Goal: Information Seeking & Learning: Learn about a topic

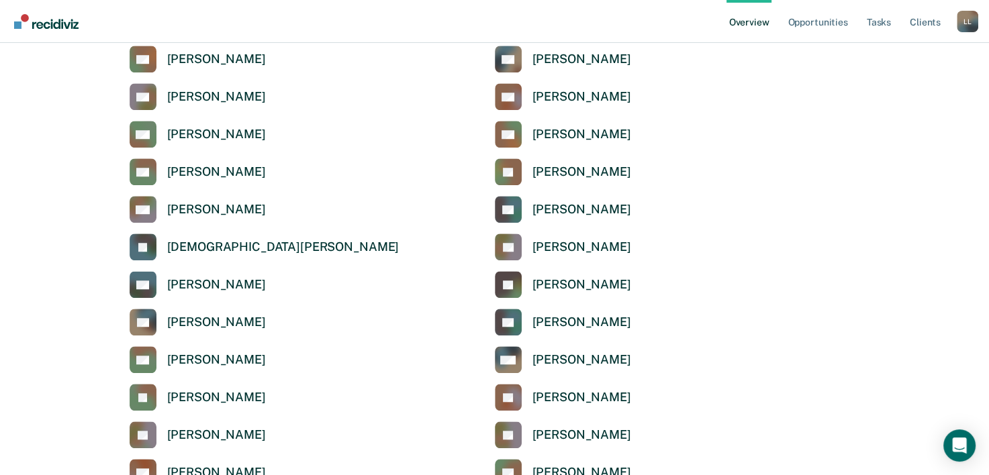
scroll to position [1016, 0]
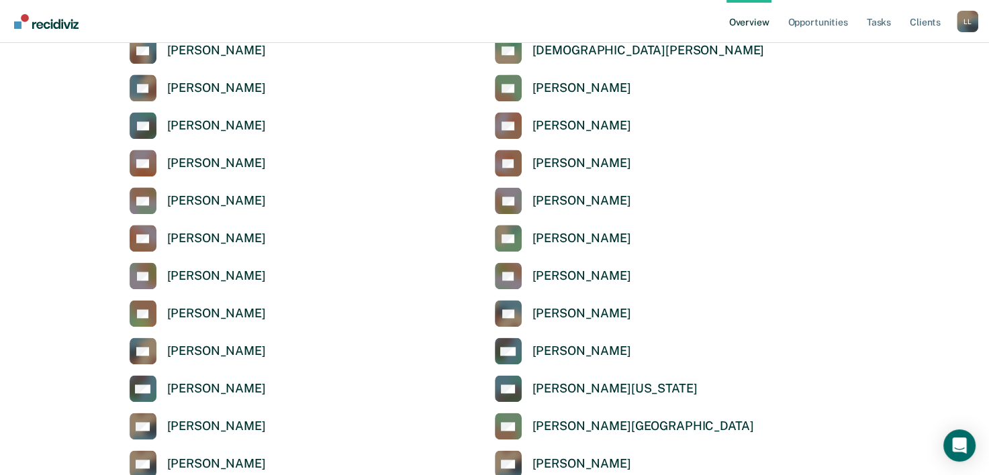
scroll to position [1639, 0]
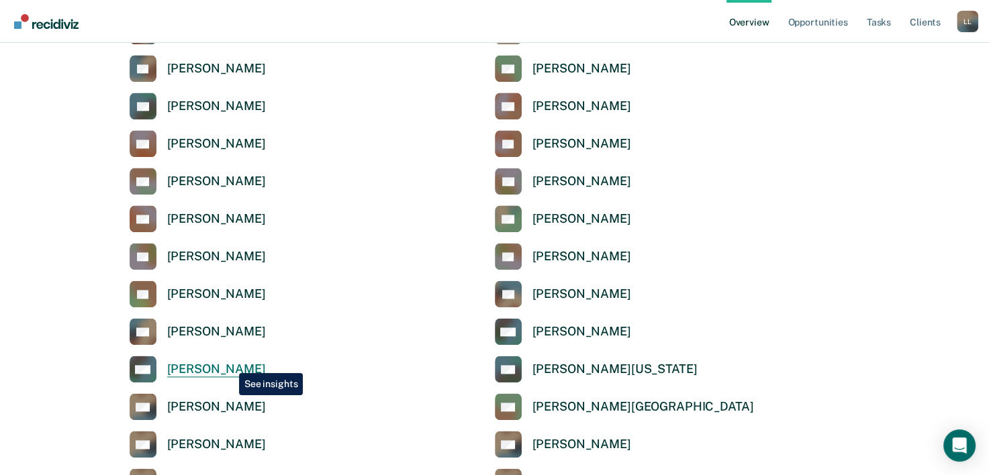
click at [229, 363] on div "[PERSON_NAME]" at bounding box center [216, 369] width 99 height 15
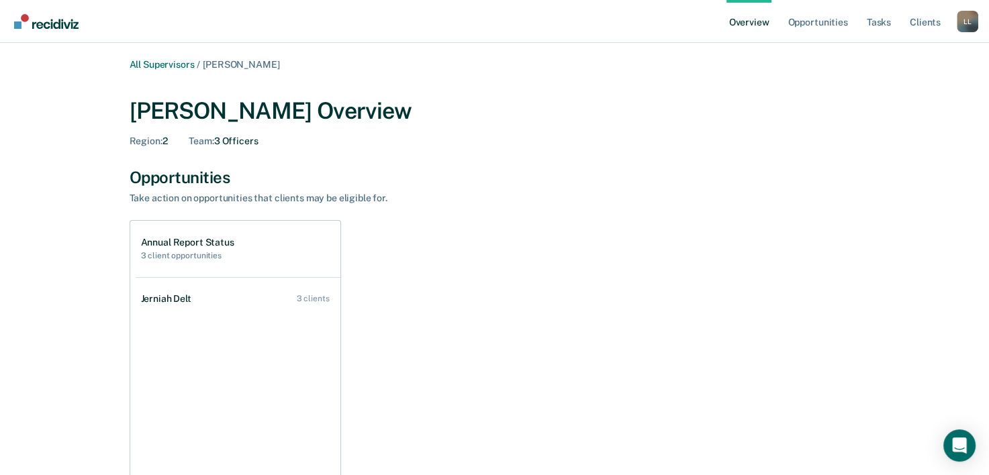
click at [754, 17] on link "Overview" at bounding box center [749, 21] width 46 height 43
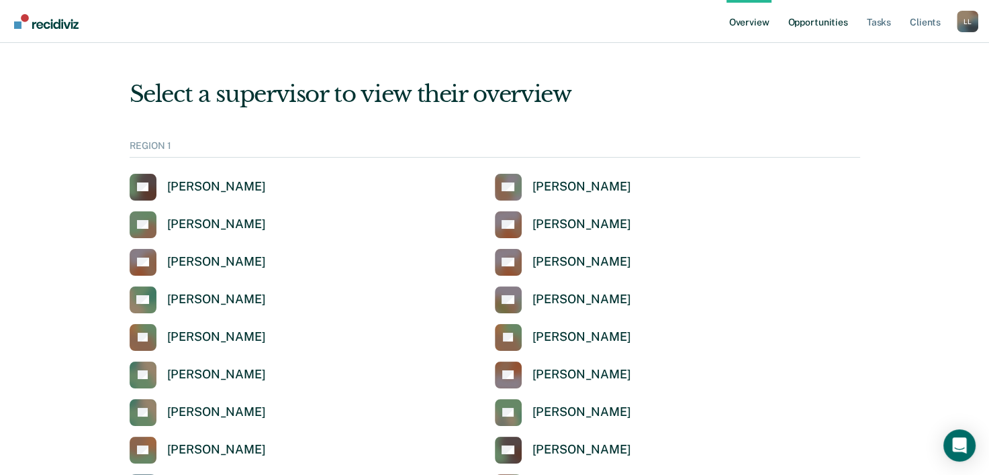
click at [811, 21] on link "Opportunities" at bounding box center [817, 21] width 65 height 43
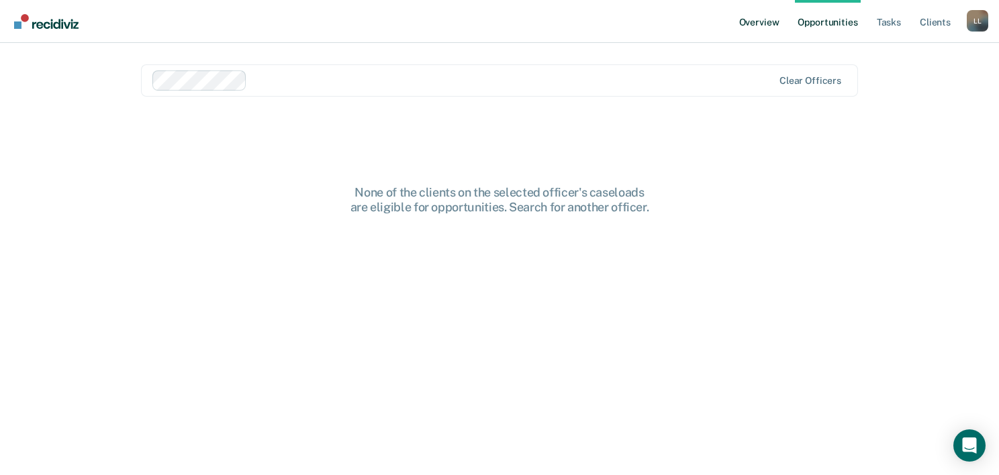
click at [764, 21] on link "Overview" at bounding box center [759, 21] width 46 height 43
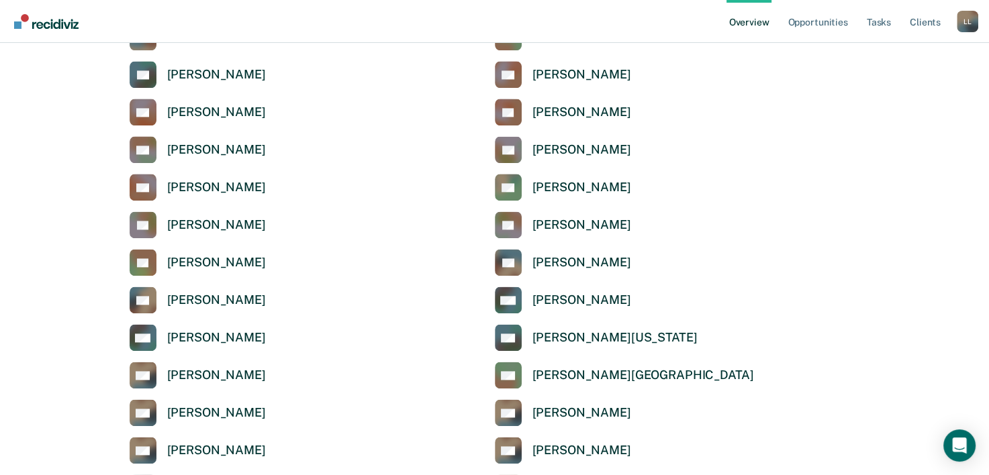
scroll to position [1677, 0]
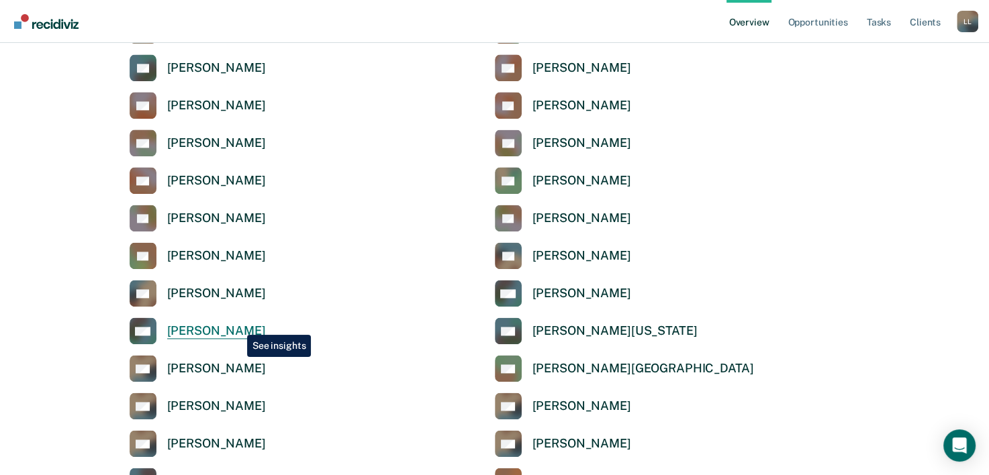
click at [237, 325] on div "[PERSON_NAME]" at bounding box center [216, 331] width 99 height 15
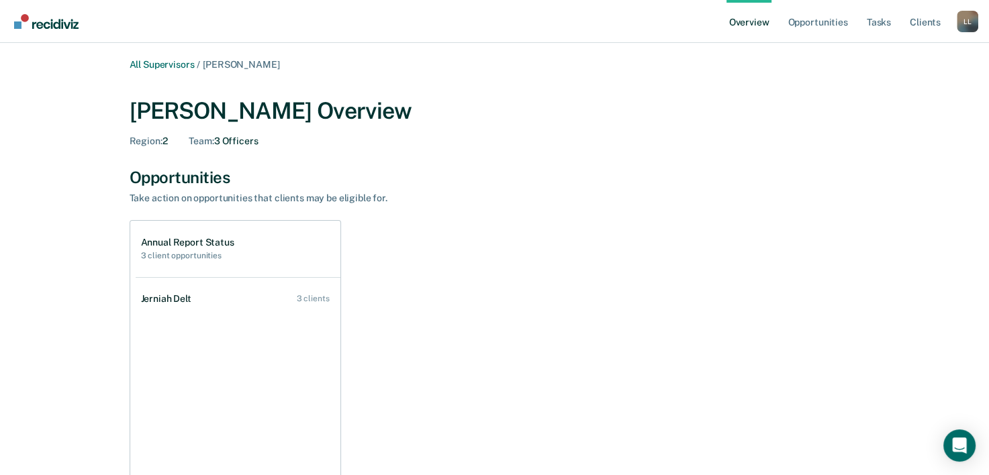
click at [172, 168] on div "Opportunities" at bounding box center [495, 177] width 730 height 19
click at [215, 181] on div "Opportunities" at bounding box center [495, 177] width 730 height 19
click at [876, 20] on link "Tasks" at bounding box center [879, 21] width 30 height 43
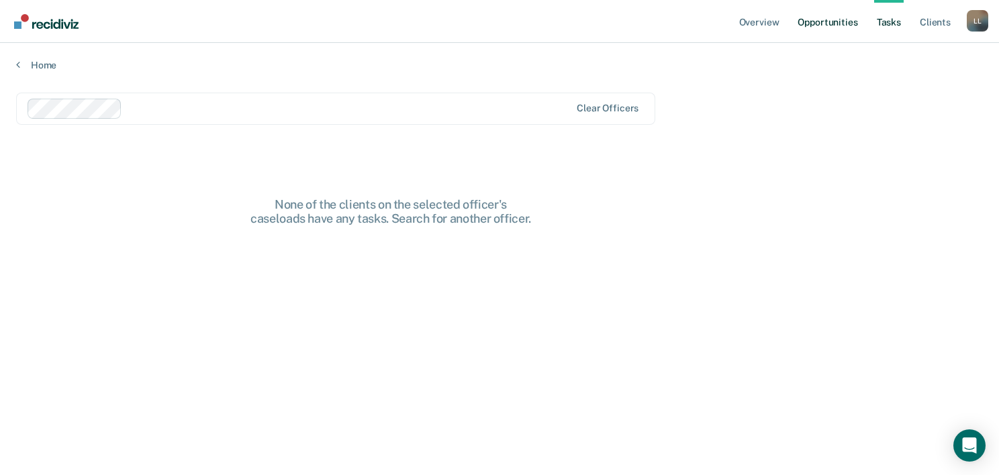
click at [848, 28] on link "Opportunities" at bounding box center [827, 21] width 65 height 43
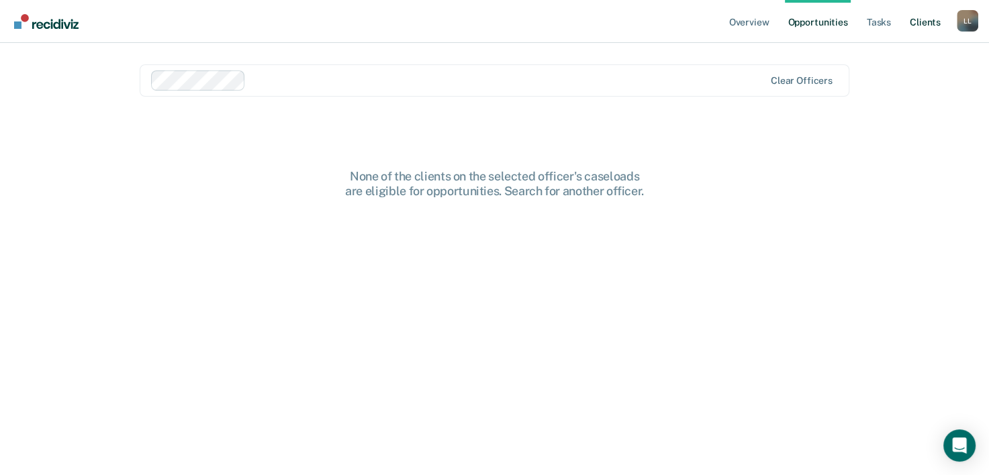
click at [920, 20] on link "Client s" at bounding box center [925, 21] width 36 height 43
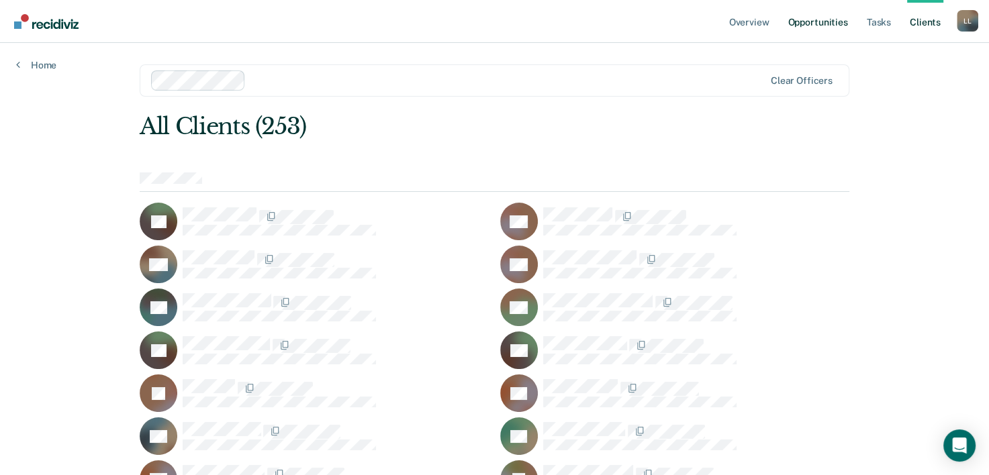
click at [805, 23] on link "Opportunities" at bounding box center [817, 21] width 65 height 43
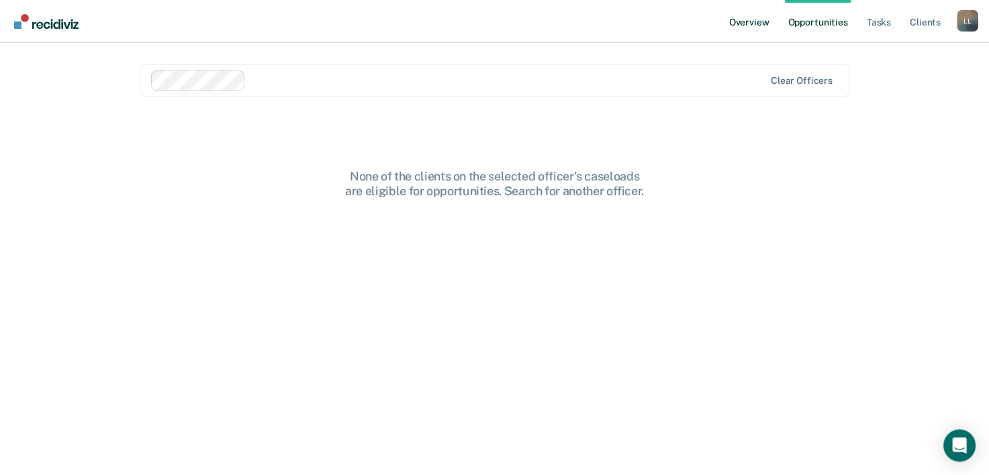
click at [739, 19] on link "Overview" at bounding box center [749, 21] width 46 height 43
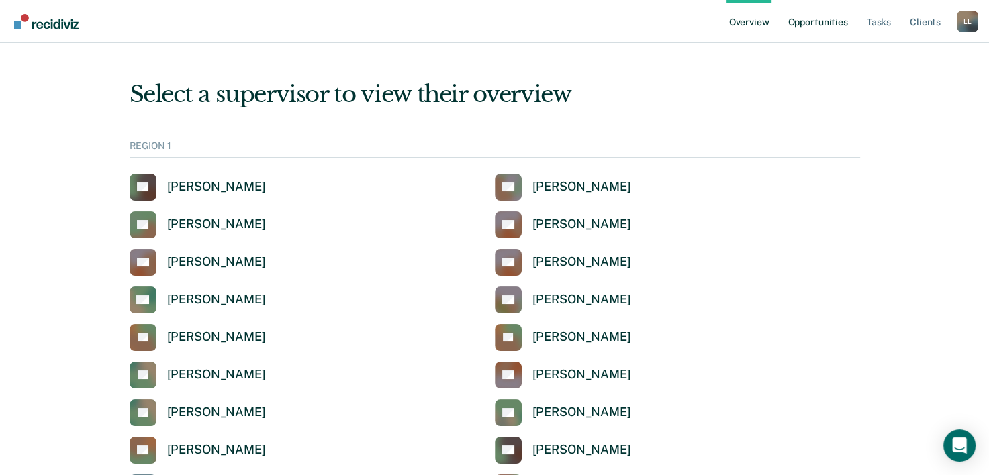
click at [838, 12] on link "Opportunities" at bounding box center [817, 21] width 65 height 43
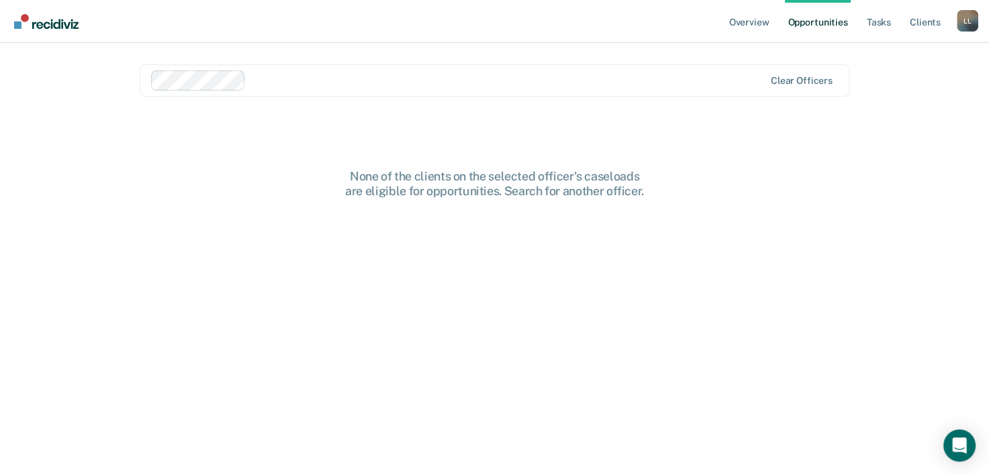
click at [826, 21] on link "Opportunities" at bounding box center [817, 21] width 65 height 43
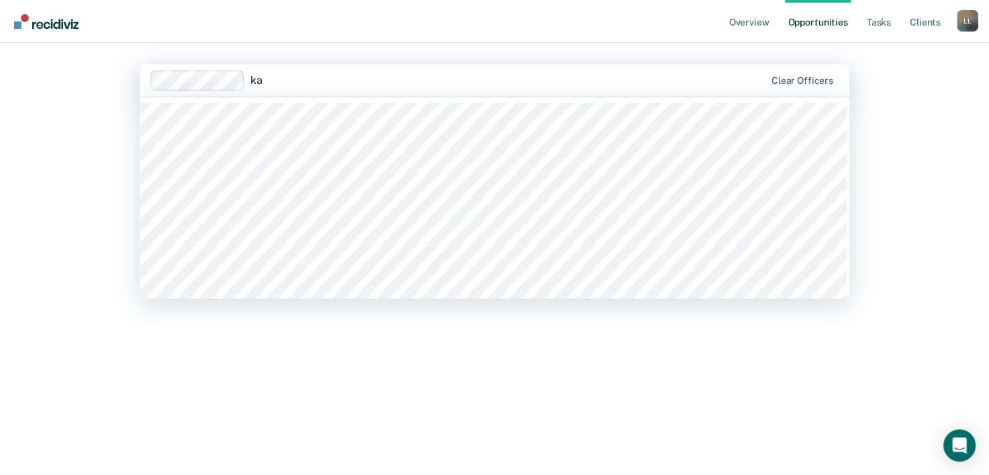
type input "k"
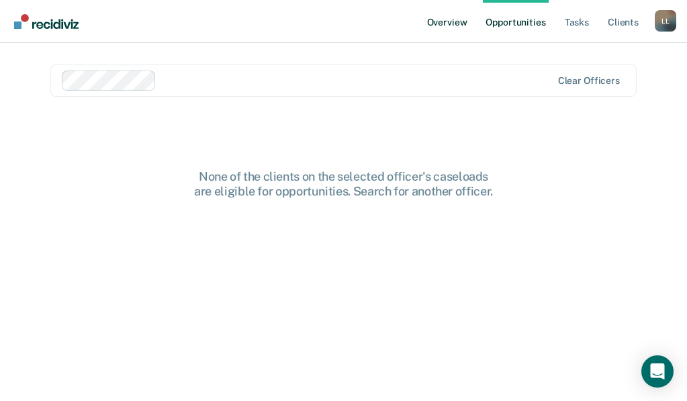
click at [444, 24] on link "Overview" at bounding box center [447, 21] width 46 height 43
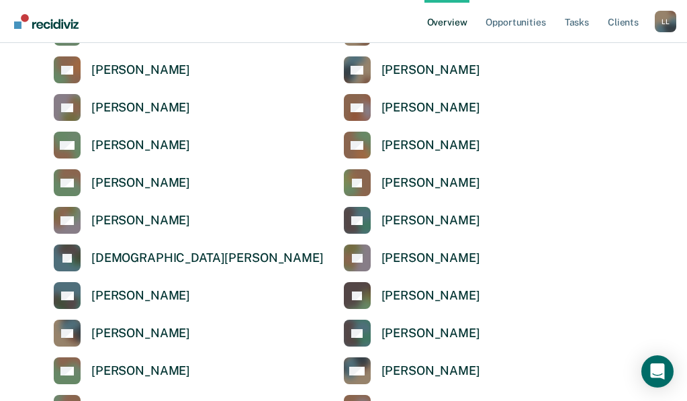
scroll to position [1074, 0]
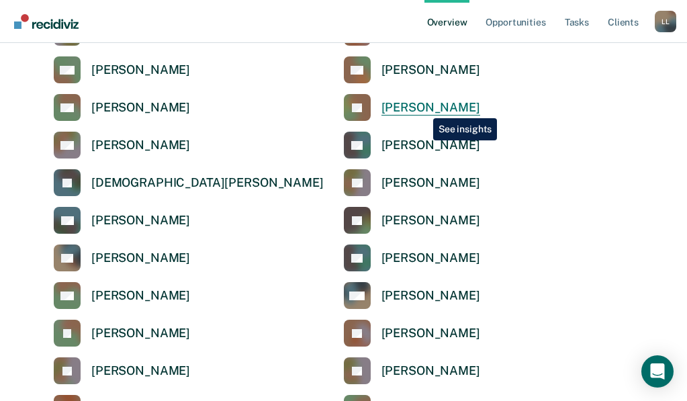
click at [423, 108] on div "[PERSON_NAME]" at bounding box center [430, 107] width 99 height 15
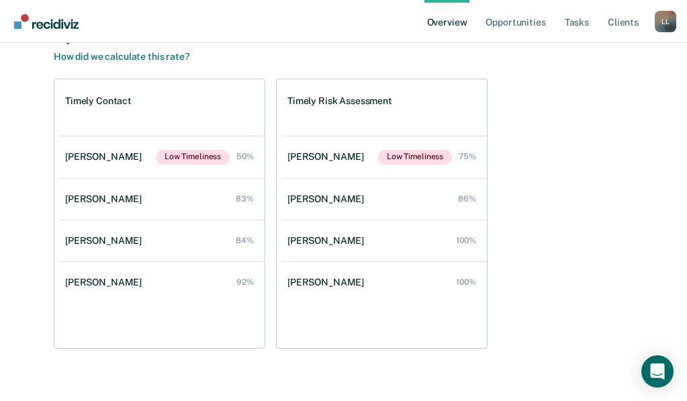
scroll to position [519, 0]
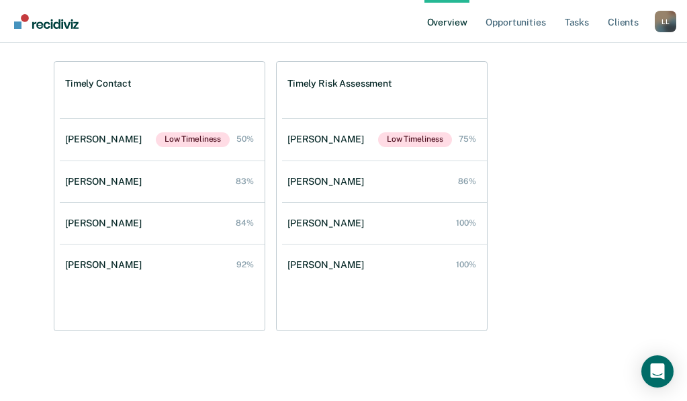
click at [79, 83] on h1 "Timely Contact" at bounding box center [98, 83] width 66 height 11
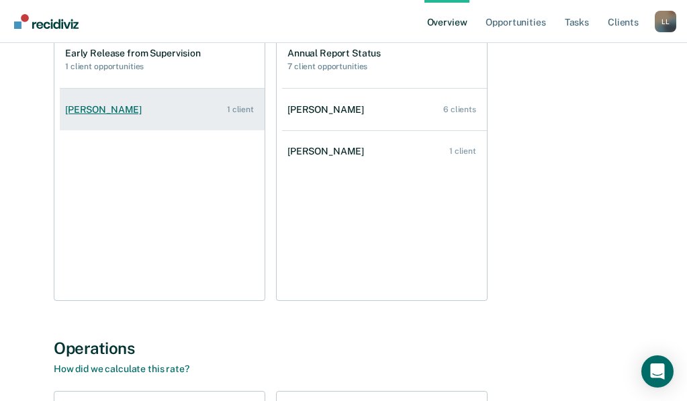
scroll to position [116, 0]
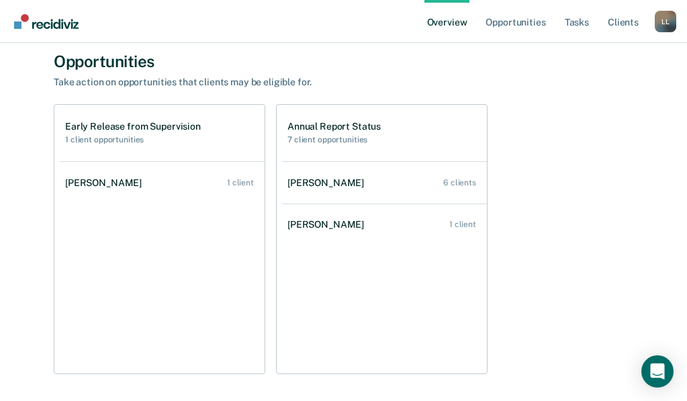
click at [124, 180] on div "[PERSON_NAME]" at bounding box center [106, 182] width 82 height 11
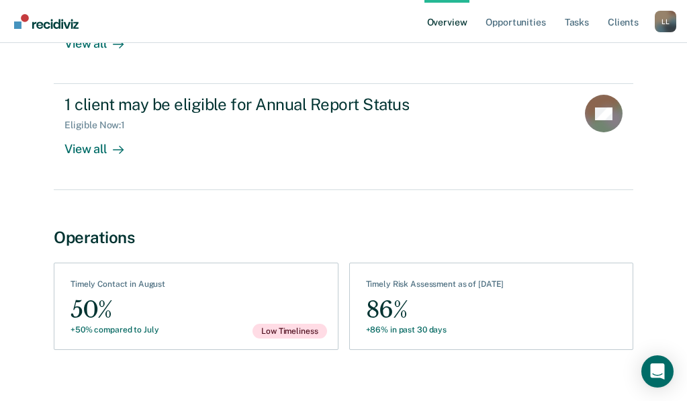
scroll to position [255, 0]
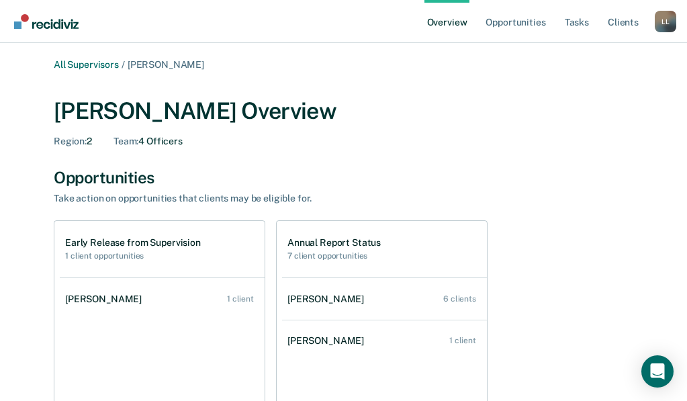
click at [433, 24] on link "Overview" at bounding box center [447, 21] width 46 height 43
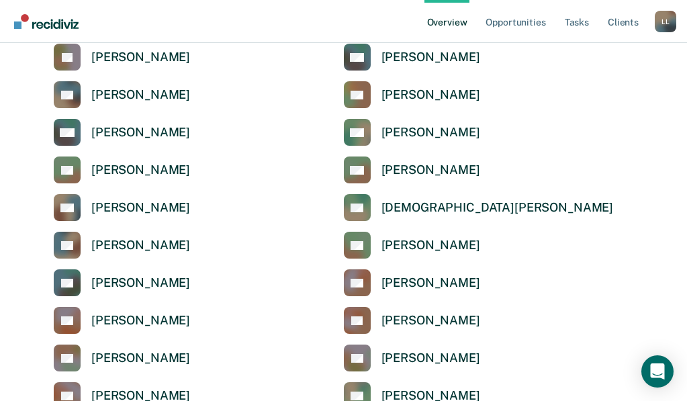
scroll to position [1477, 0]
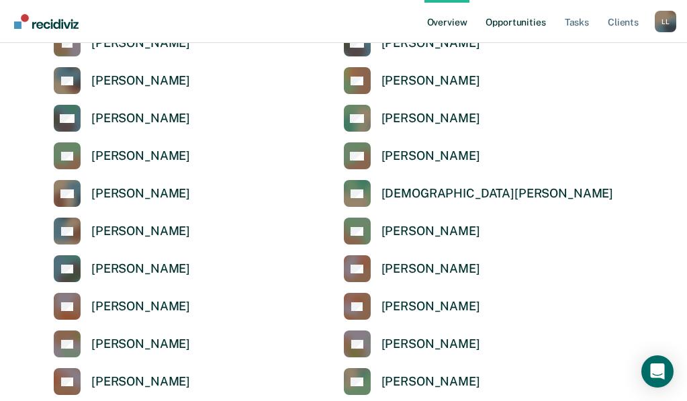
click at [532, 21] on link "Opportunities" at bounding box center [515, 21] width 65 height 43
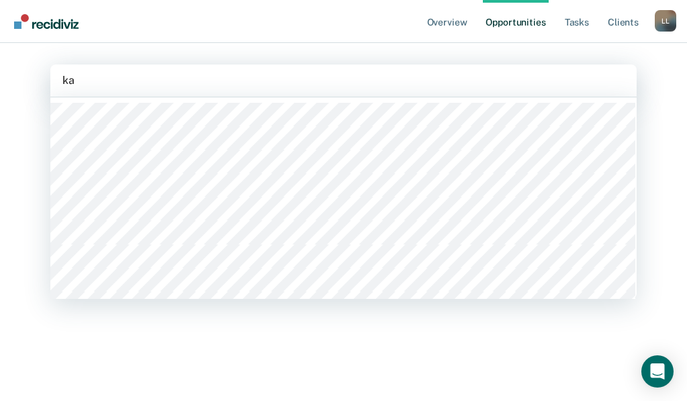
type input "k"
click at [659, 54] on div "Overview Opportunities Tasks Client s [PERSON_NAME] L L Profile How it works Lo…" at bounding box center [343, 200] width 687 height 401
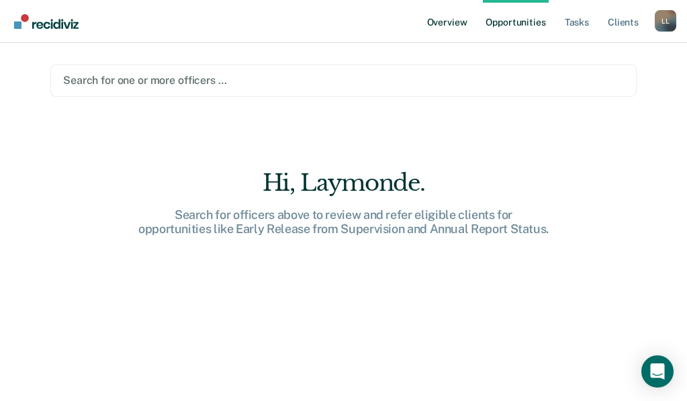
click at [440, 20] on link "Overview" at bounding box center [447, 21] width 46 height 43
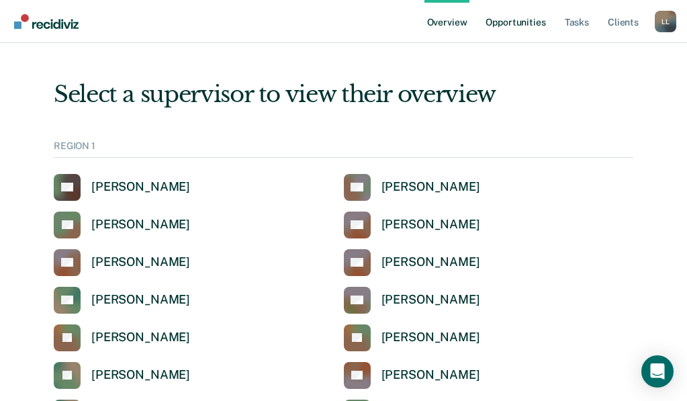
click at [522, 21] on link "Opportunities" at bounding box center [515, 21] width 65 height 43
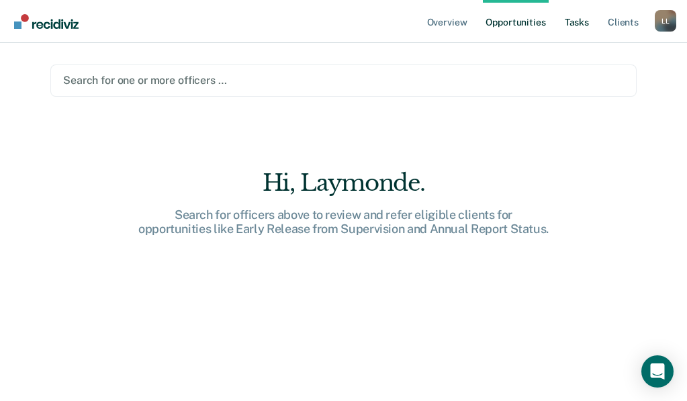
click at [573, 19] on link "Tasks" at bounding box center [577, 21] width 30 height 43
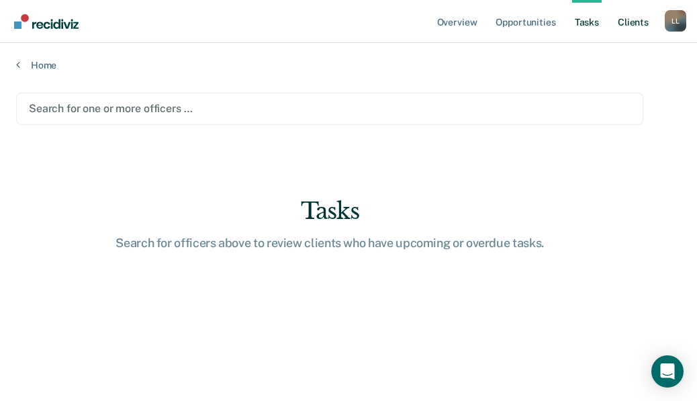
click at [626, 23] on link "Client s" at bounding box center [633, 21] width 36 height 43
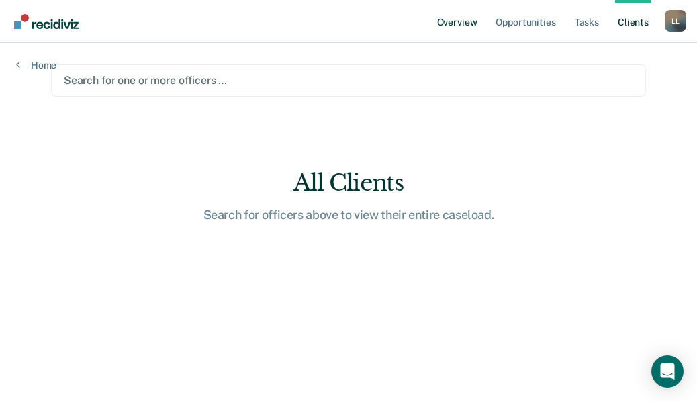
click at [465, 19] on link "Overview" at bounding box center [457, 21] width 46 height 43
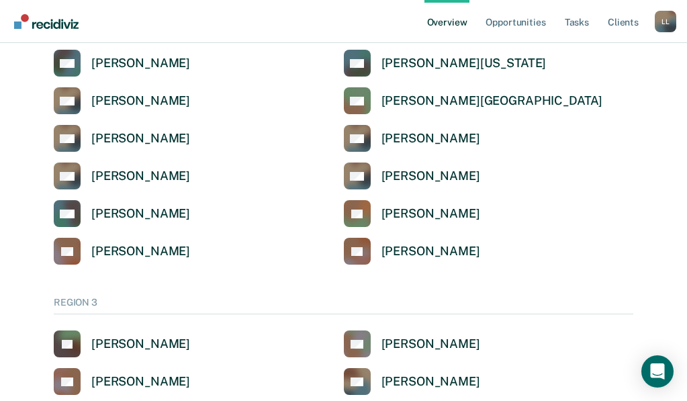
scroll to position [1955, 0]
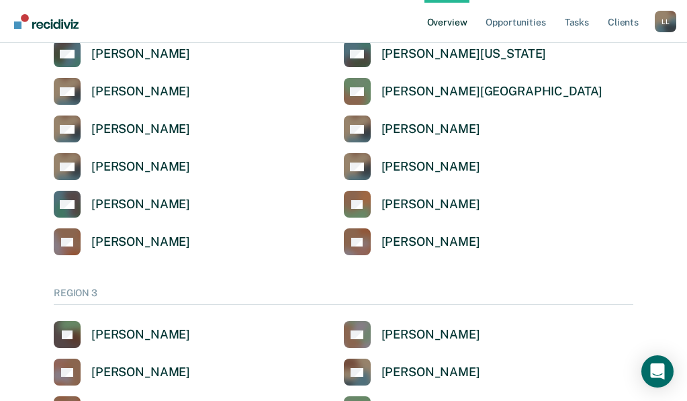
drag, startPoint x: 217, startPoint y: 125, endPoint x: 552, endPoint y: 318, distance: 386.7
click at [551, 326] on div "AA [PERSON_NAME]" at bounding box center [489, 334] width 290 height 27
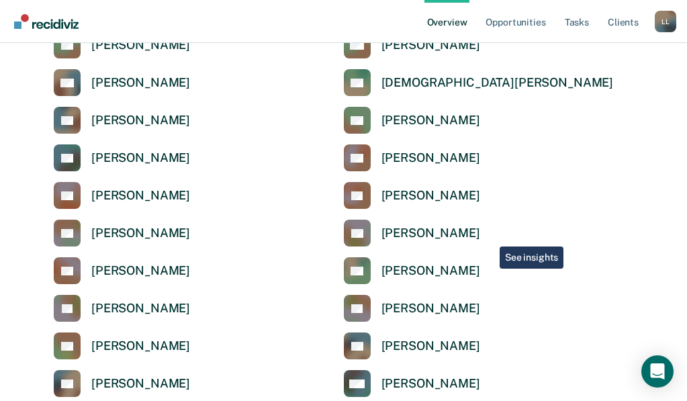
scroll to position [1552, 0]
